Goal: Download file/media

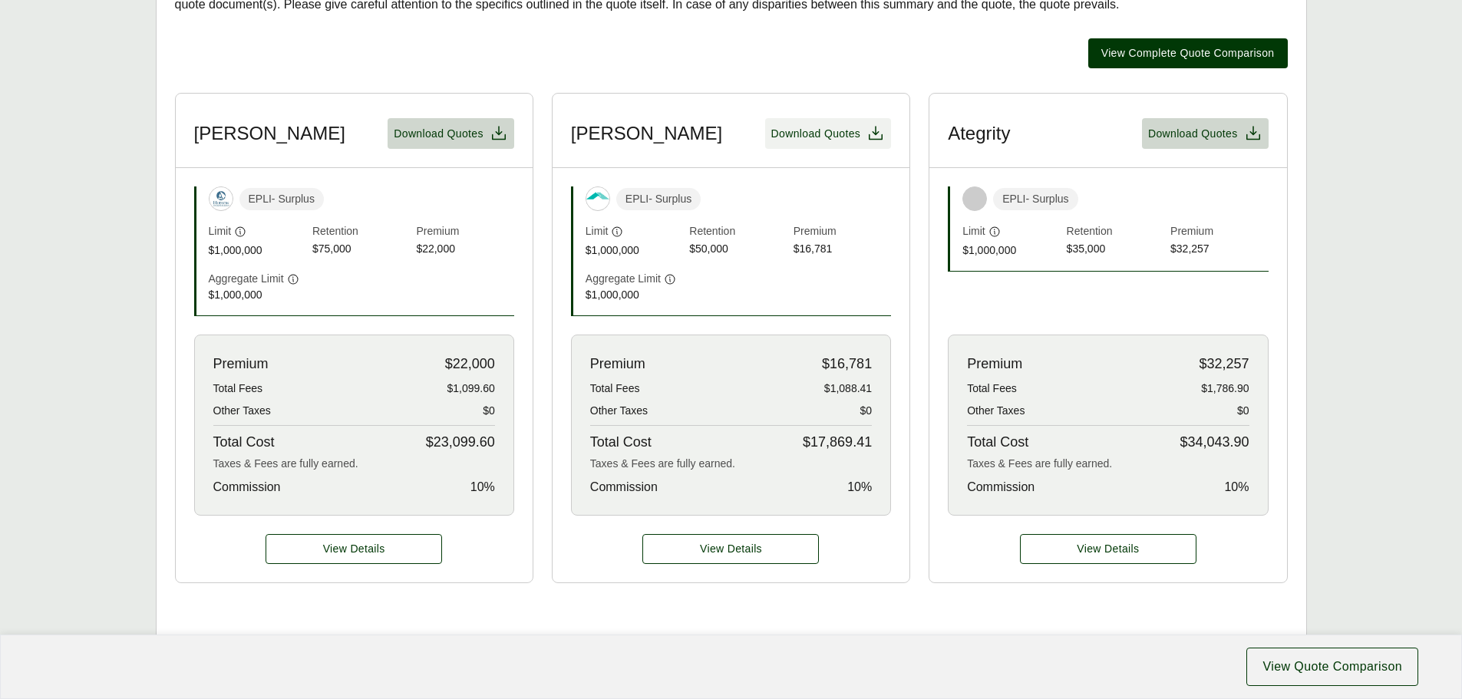
scroll to position [461, 0]
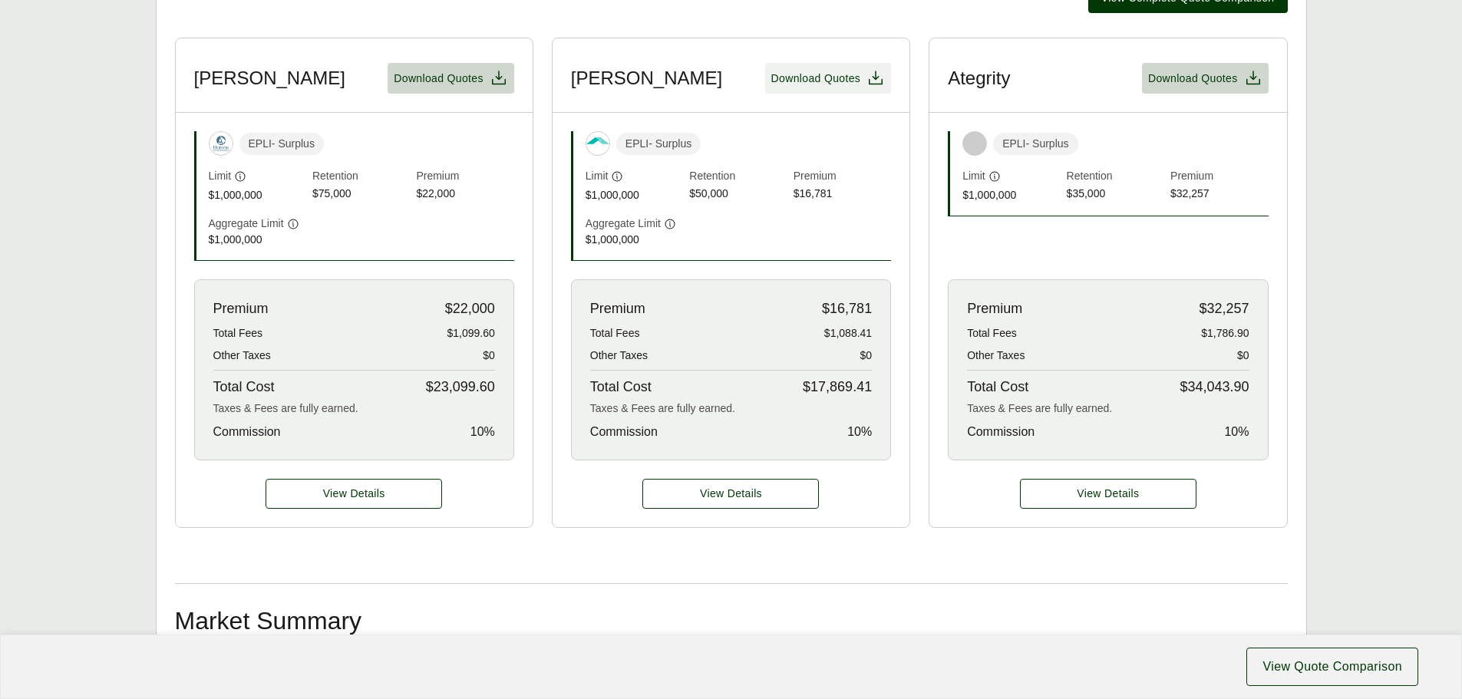
click at [810, 80] on span "Download Quotes" at bounding box center [816, 79] width 90 height 16
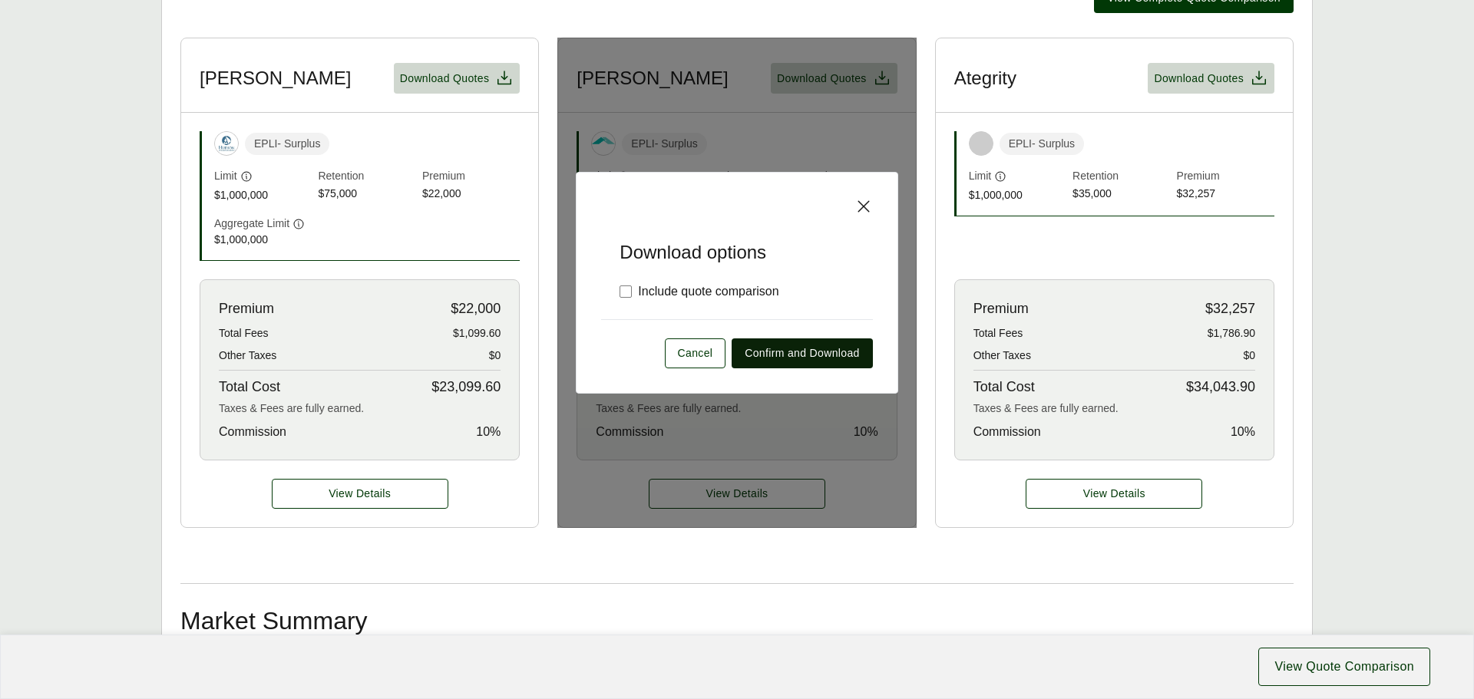
click at [798, 355] on span "Confirm and Download" at bounding box center [802, 353] width 114 height 16
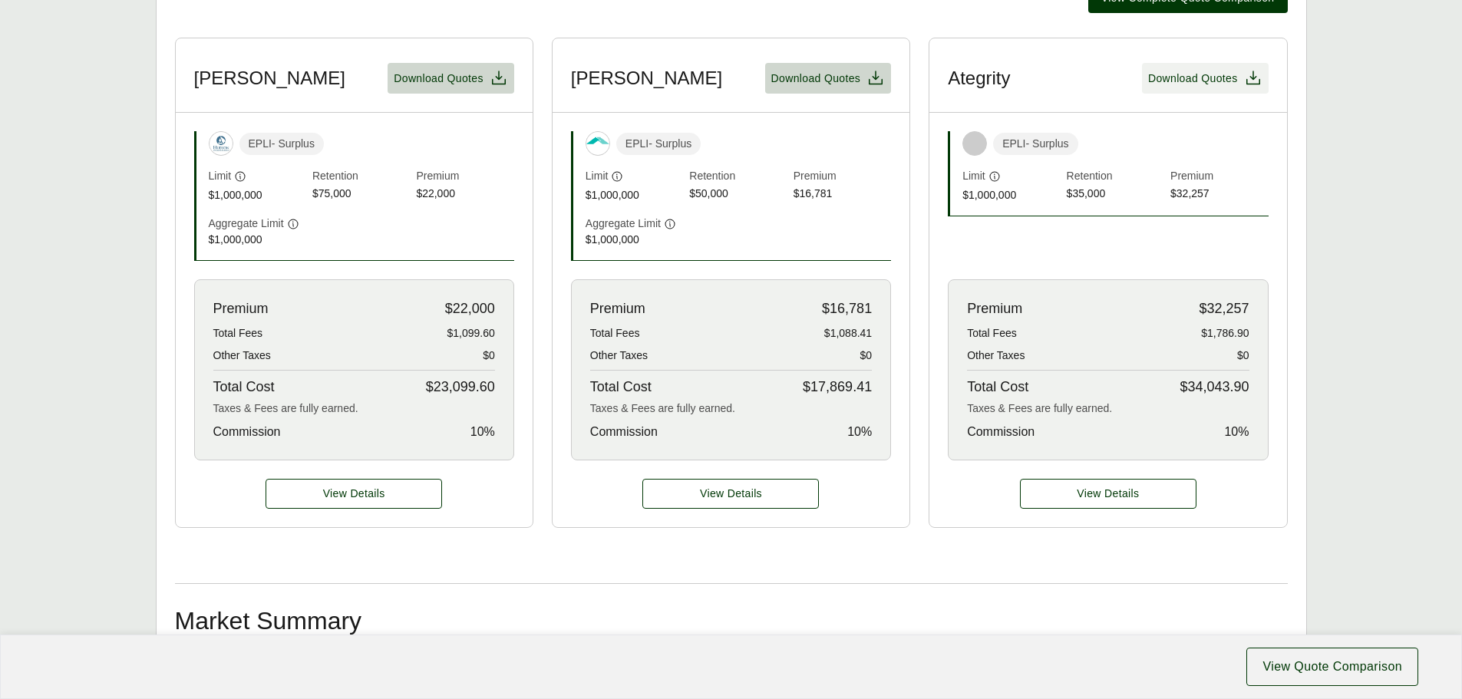
click at [1199, 76] on span "Download Quotes" at bounding box center [1193, 79] width 90 height 16
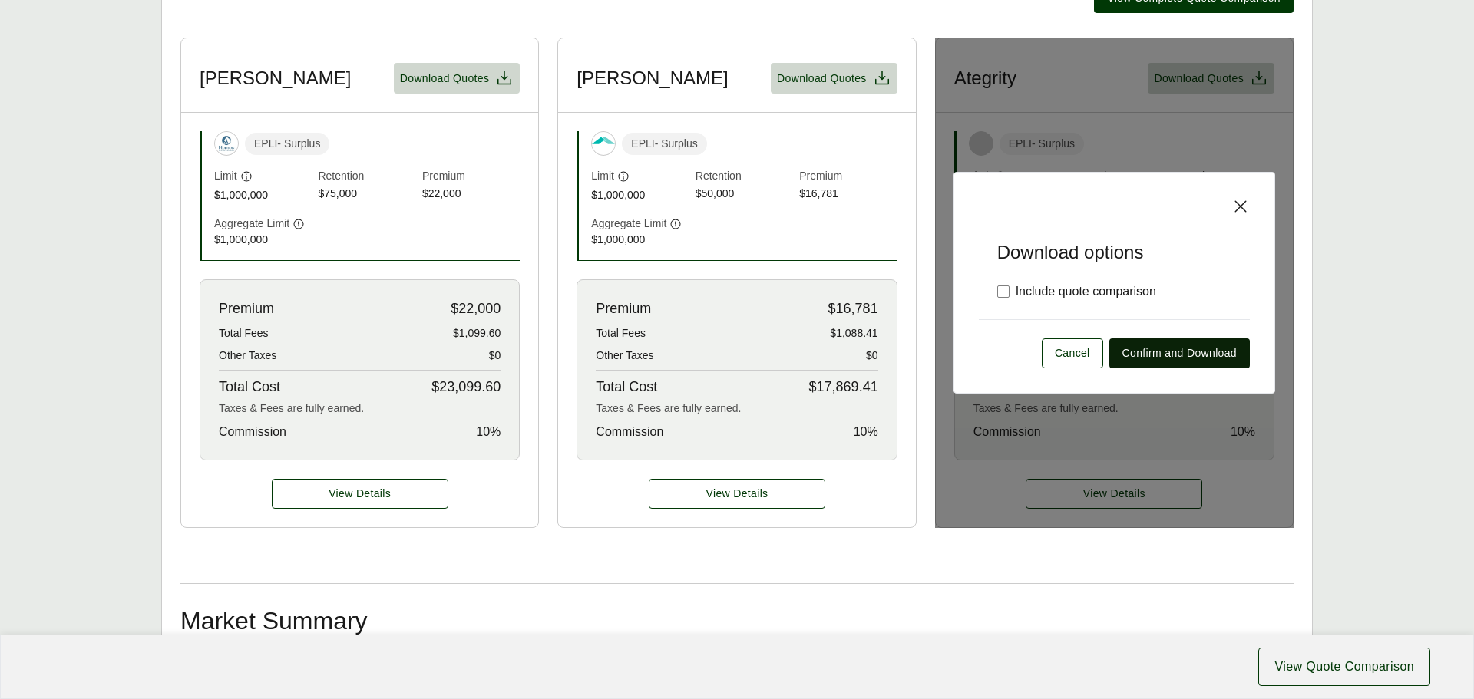
click at [1155, 358] on span "Confirm and Download" at bounding box center [1179, 353] width 114 height 16
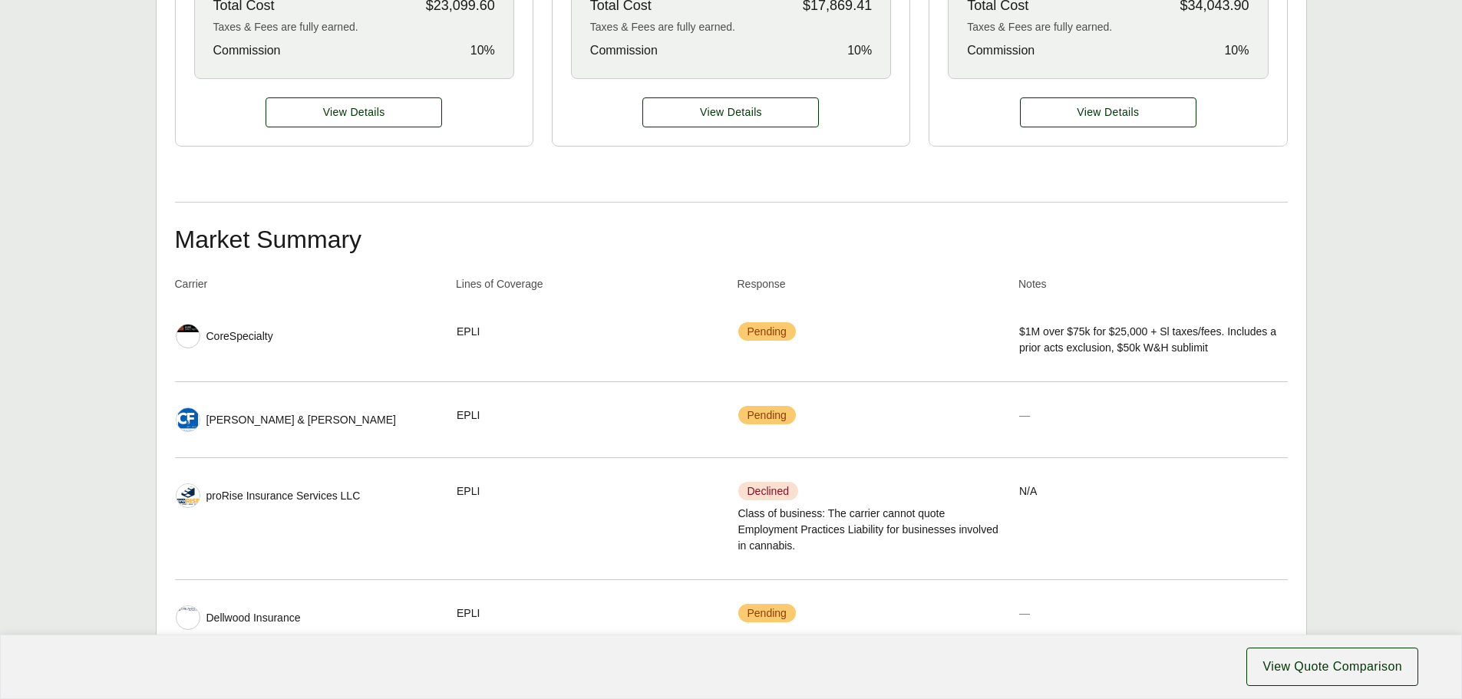
scroll to position [844, 0]
click at [986, 156] on div "Executive Summary Thank you for partnering with Anzen on your Executive Risk in…" at bounding box center [731, 245] width 1113 height 1562
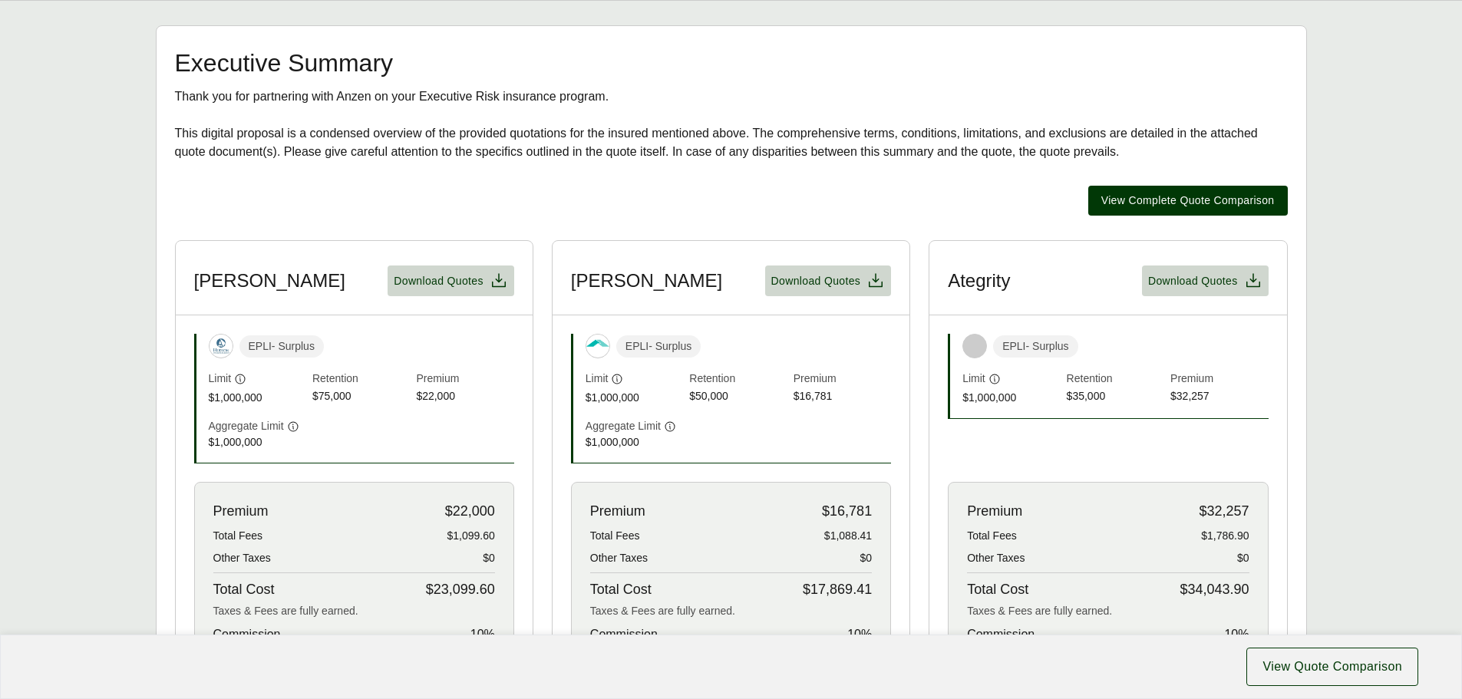
scroll to position [77, 0]
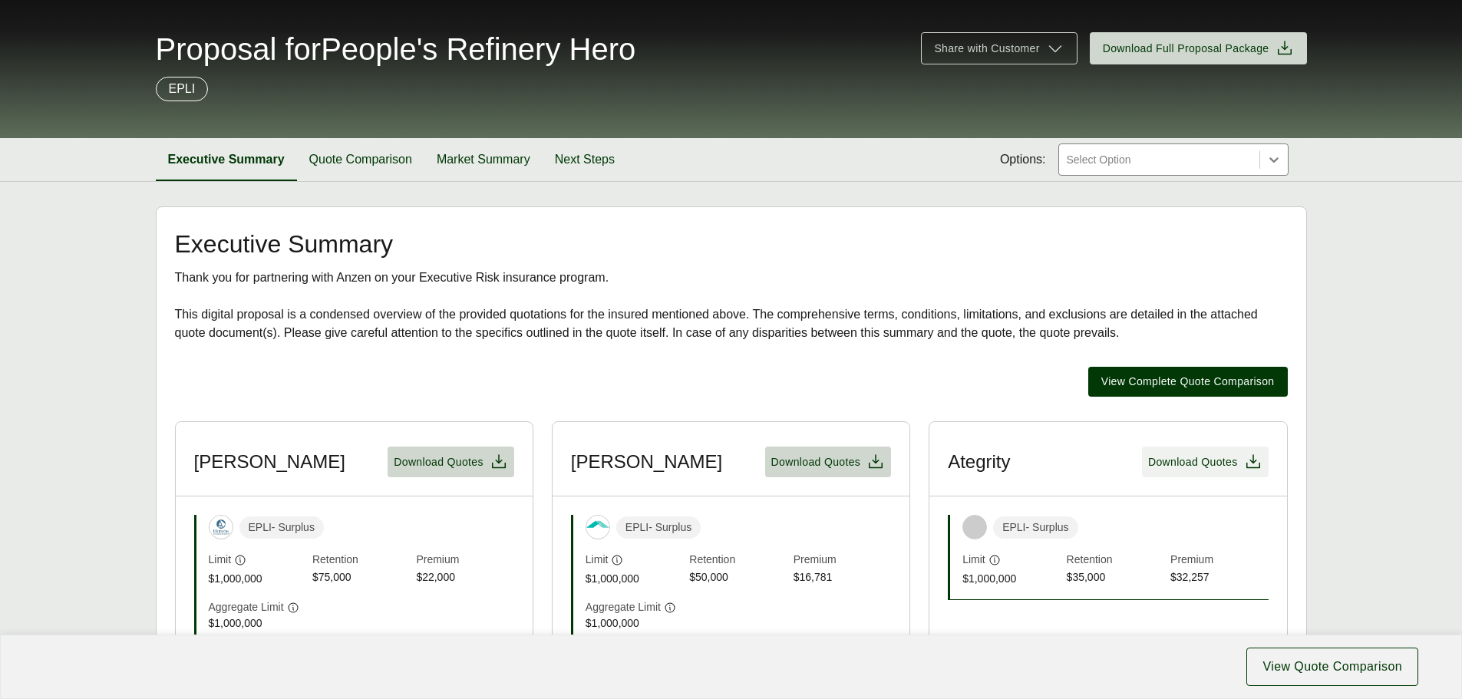
click at [1173, 461] on span "Download Quotes" at bounding box center [1193, 462] width 90 height 16
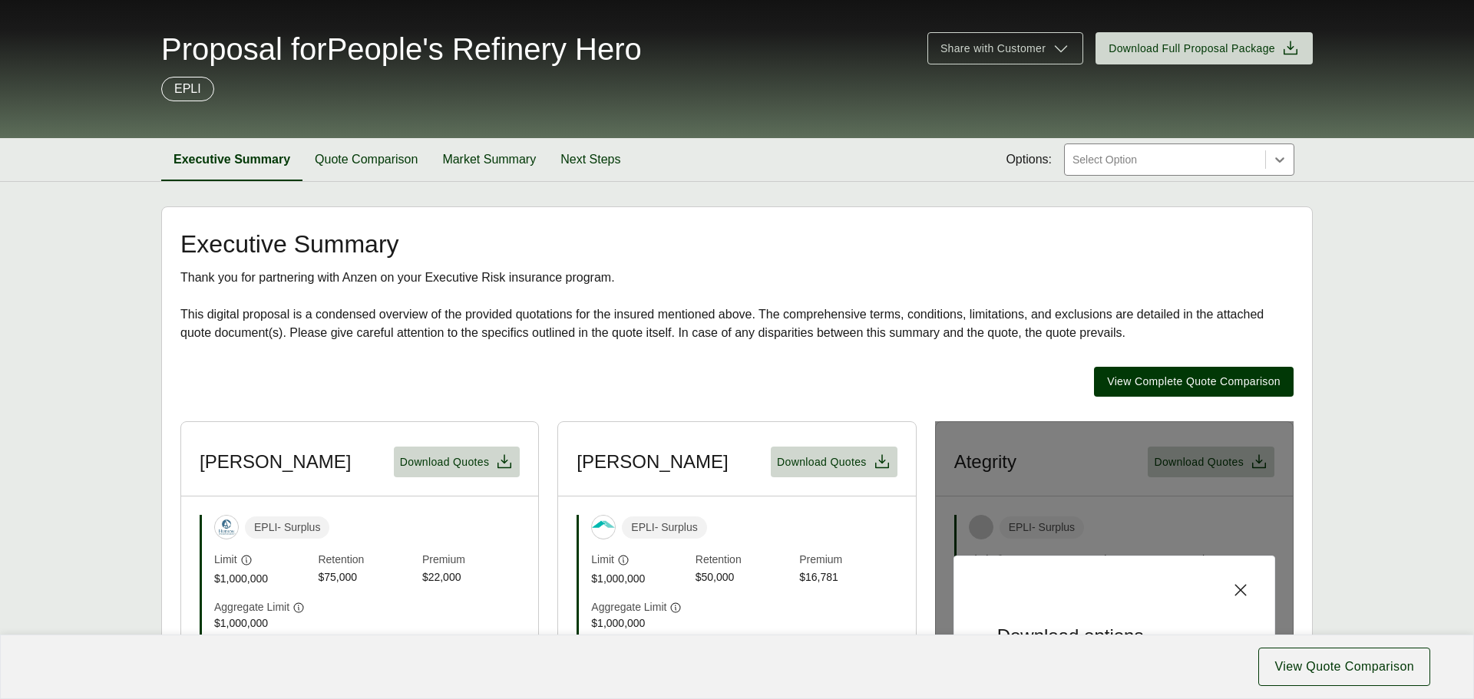
click at [1283, 668] on span "View Quote Comparison" at bounding box center [1344, 667] width 140 height 18
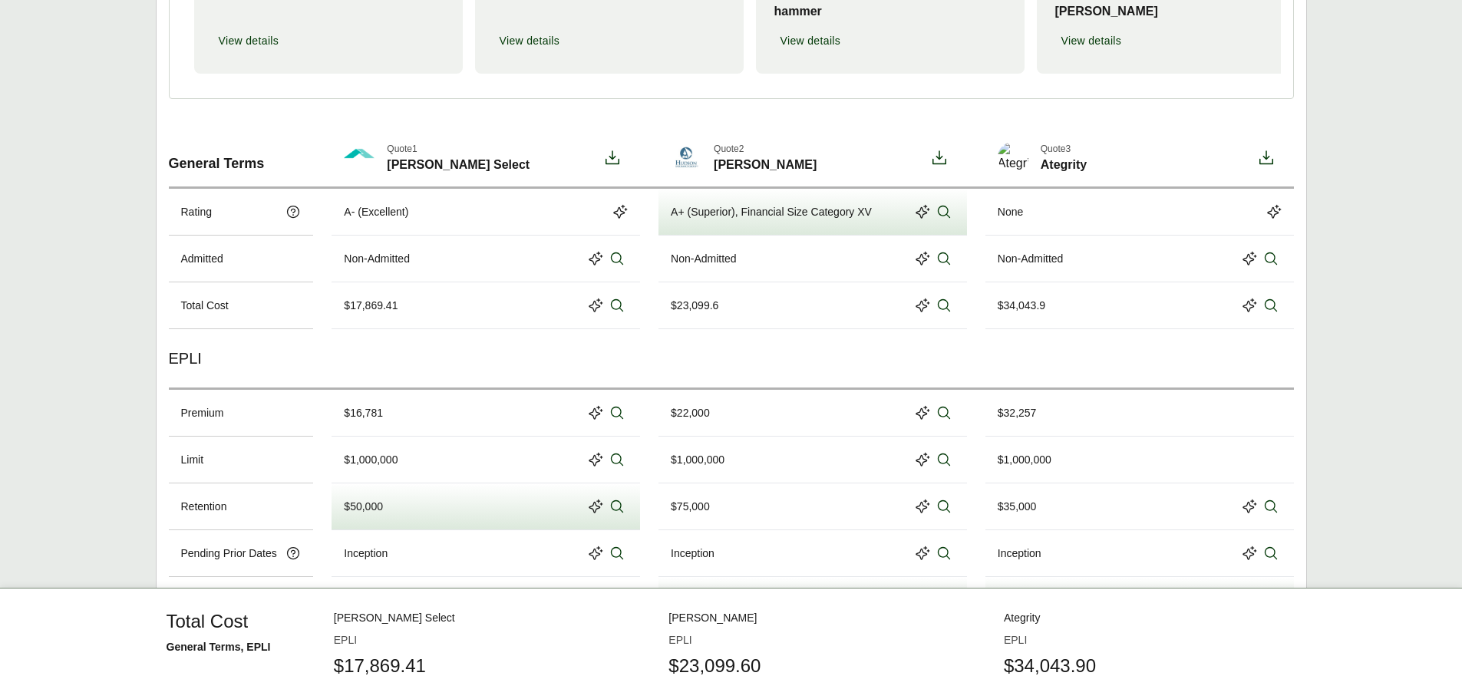
scroll to position [500, 0]
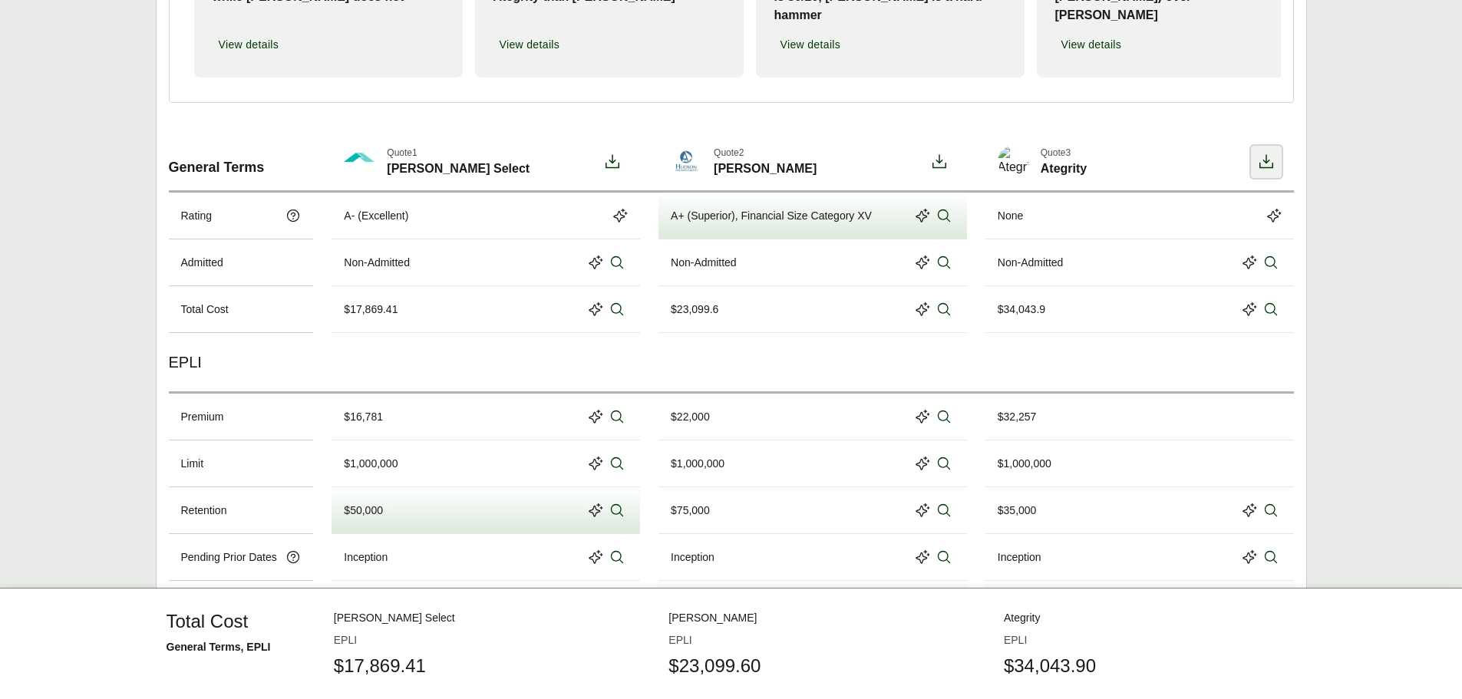
click at [1264, 156] on icon at bounding box center [1266, 162] width 18 height 18
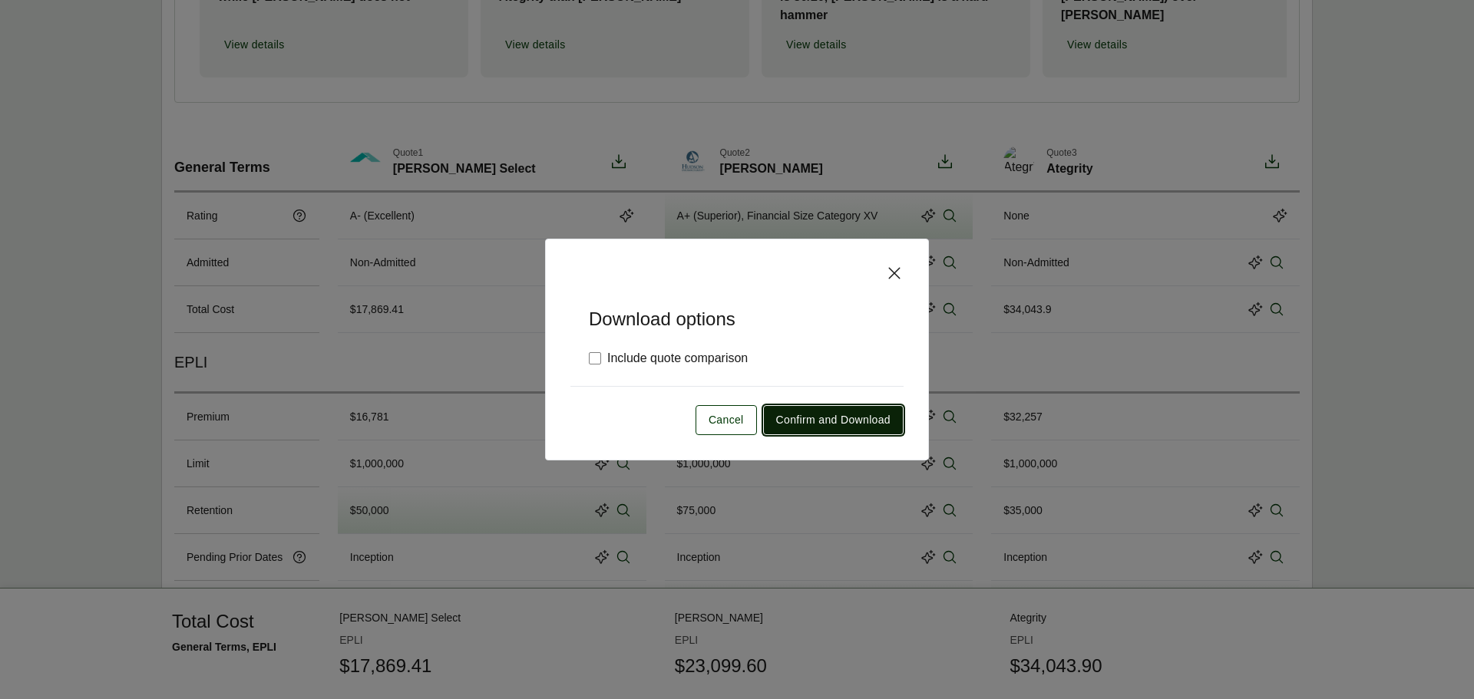
click at [803, 415] on span "Confirm and Download" at bounding box center [833, 420] width 114 height 16
